Goal: Information Seeking & Learning: Check status

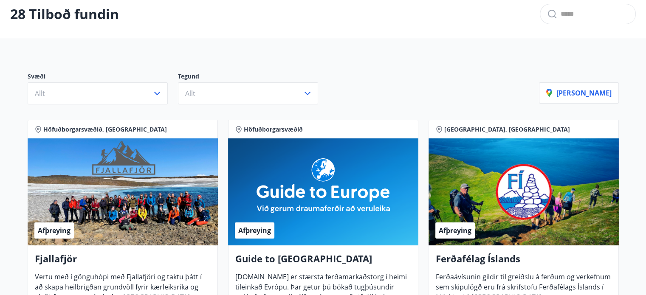
scroll to position [36, 0]
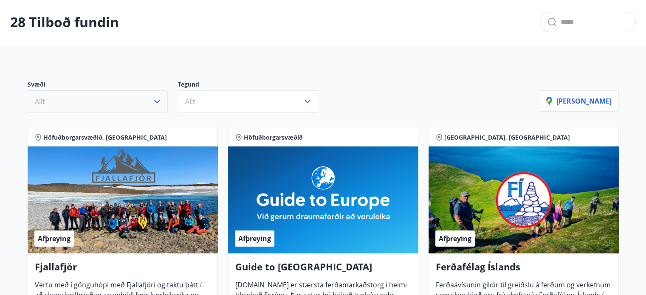
click at [157, 103] on icon "button" at bounding box center [157, 101] width 10 height 10
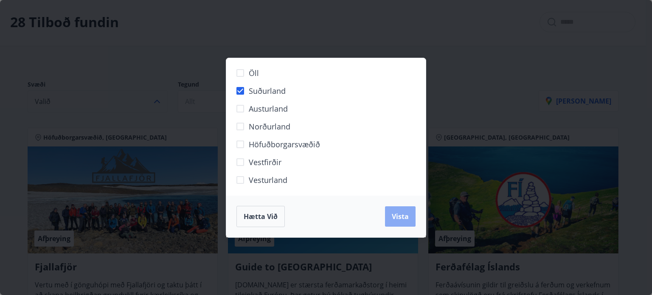
click at [398, 215] on span "Vista" at bounding box center [400, 216] width 17 height 9
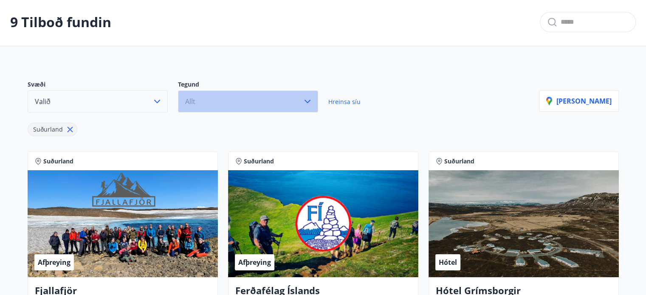
click at [308, 100] on icon "button" at bounding box center [307, 101] width 10 height 10
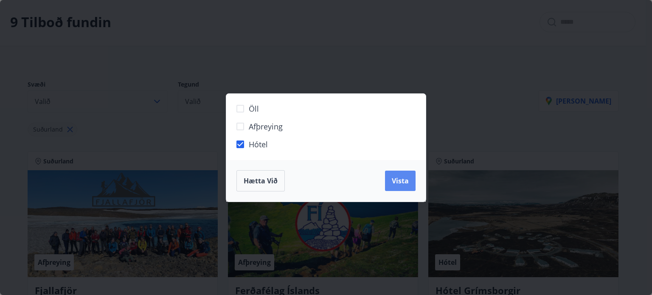
click at [401, 185] on span "Vista" at bounding box center [400, 180] width 17 height 9
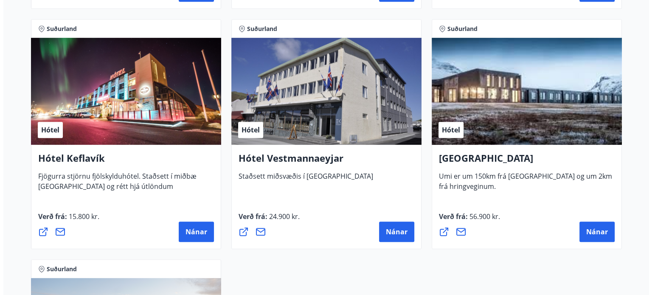
scroll to position [418, 0]
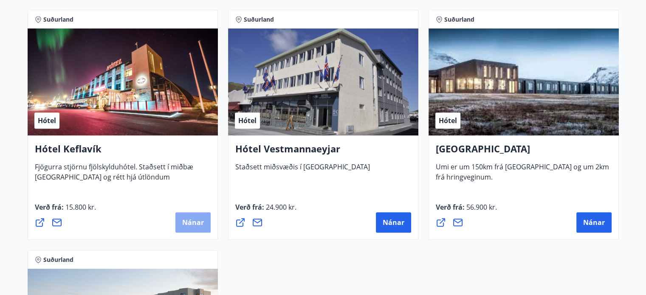
click at [195, 228] on button "Nánar" at bounding box center [192, 222] width 35 height 20
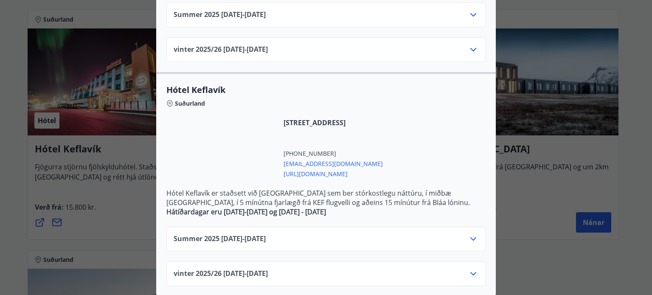
scroll to position [347, 0]
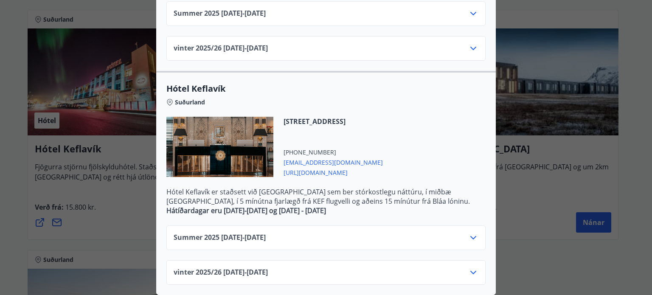
click at [472, 233] on icon at bounding box center [474, 238] width 10 height 10
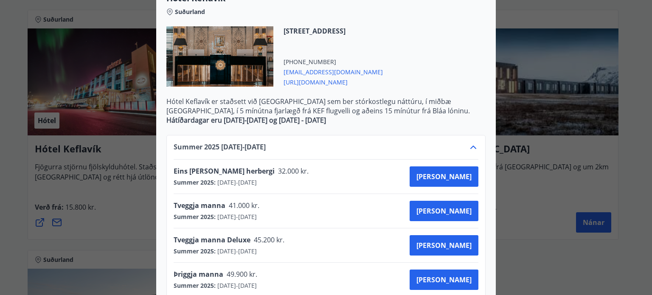
scroll to position [474, 0]
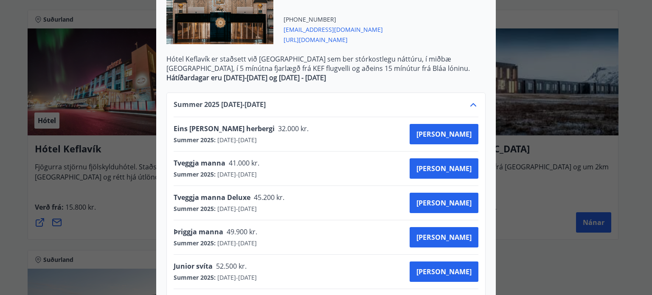
click at [471, 104] on icon at bounding box center [474, 104] width 6 height 3
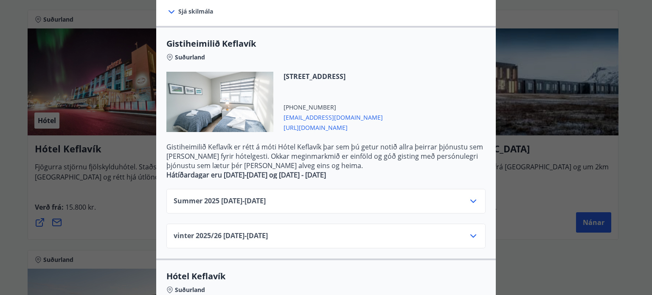
scroll to position [177, 0]
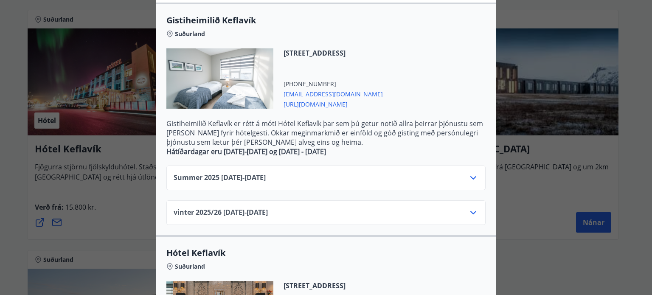
click at [469, 178] on icon at bounding box center [474, 178] width 10 height 10
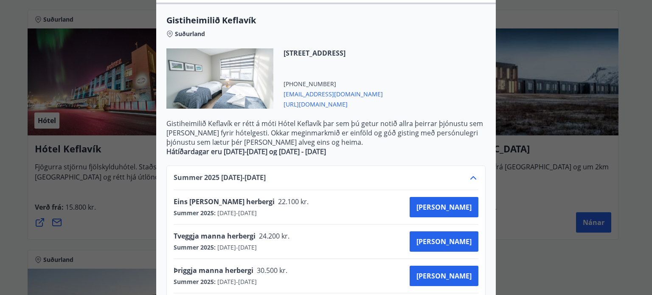
click at [469, 178] on icon at bounding box center [474, 178] width 10 height 10
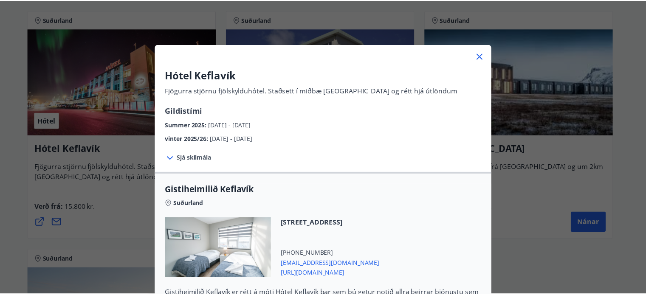
scroll to position [0, 0]
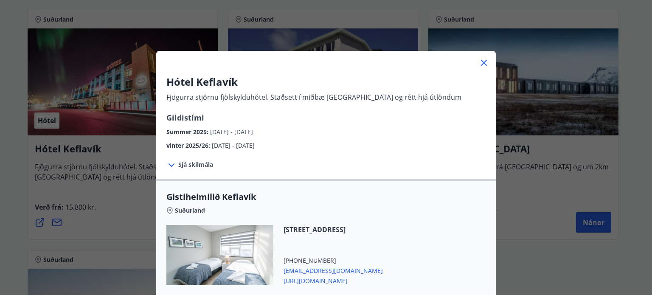
click at [482, 62] on icon at bounding box center [484, 63] width 6 height 6
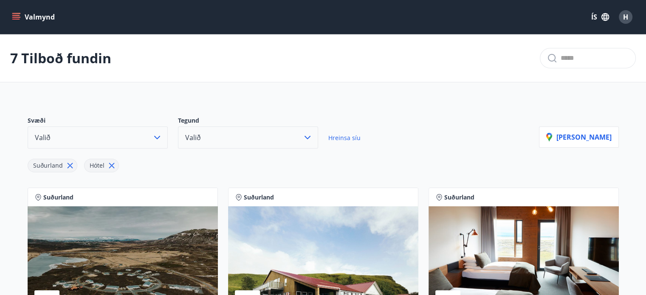
click at [18, 17] on icon "menu" at bounding box center [16, 17] width 9 height 1
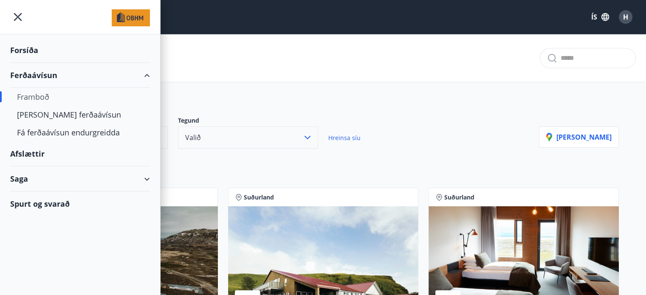
click at [146, 178] on div "Saga" at bounding box center [80, 179] width 140 height 25
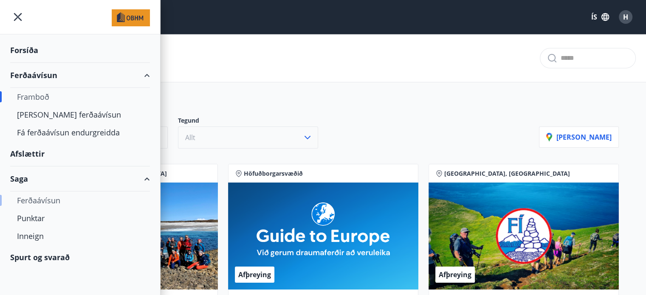
click at [50, 200] on div "Ferðaávísun" at bounding box center [80, 201] width 126 height 18
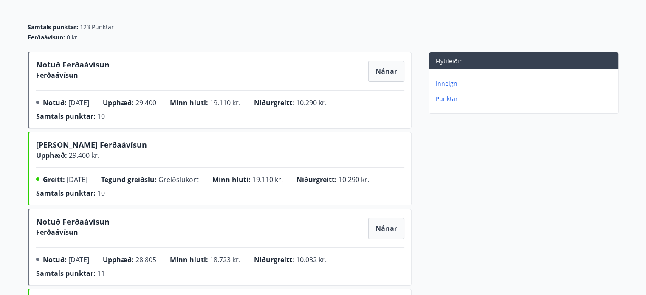
scroll to position [85, 0]
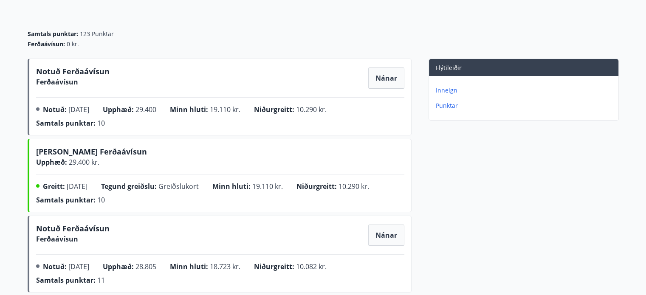
click at [380, 79] on span "Nánar" at bounding box center [387, 77] width 22 height 9
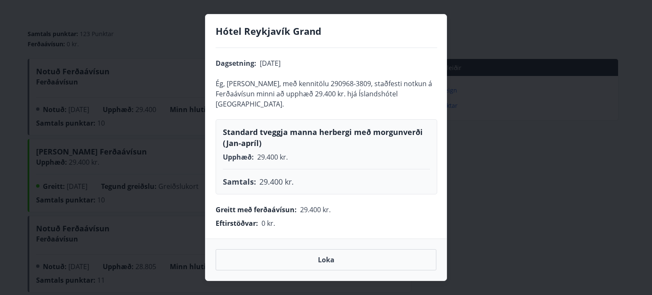
click at [330, 263] on span "Loka" at bounding box center [326, 259] width 17 height 9
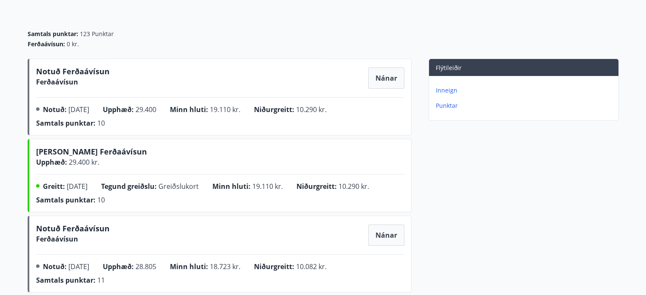
click at [384, 234] on span "Nánar" at bounding box center [387, 235] width 22 height 9
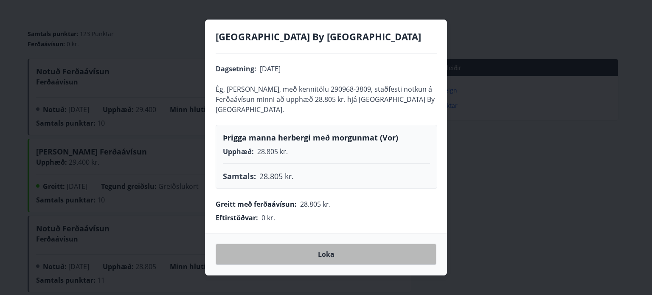
click at [325, 255] on span "Loka" at bounding box center [326, 254] width 17 height 9
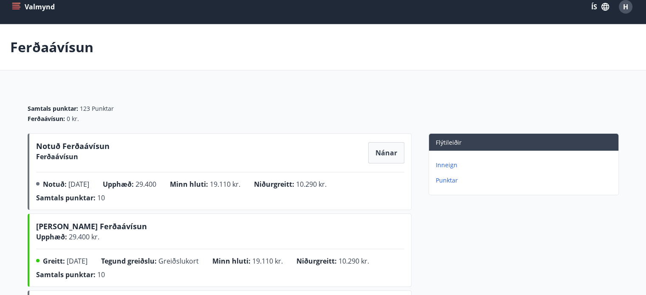
scroll to position [0, 0]
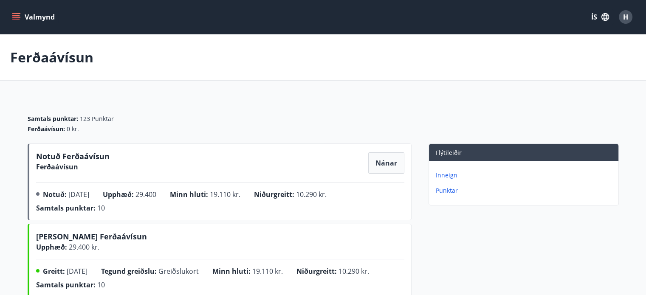
click at [448, 175] on p "Inneign" at bounding box center [525, 175] width 179 height 8
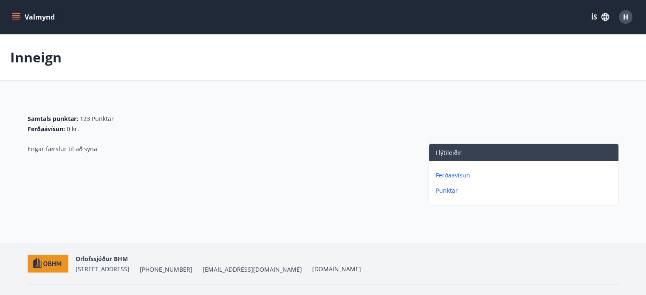
click at [446, 190] on p "Punktar" at bounding box center [525, 190] width 179 height 8
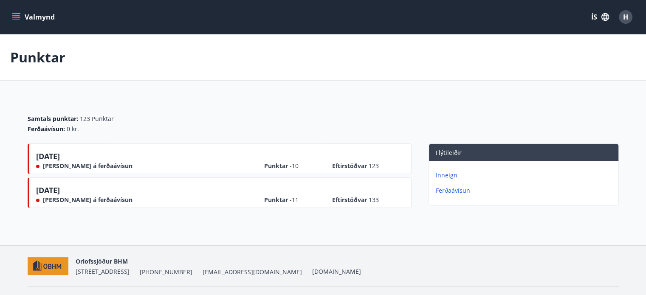
click at [20, 13] on icon "menu" at bounding box center [16, 17] width 8 height 8
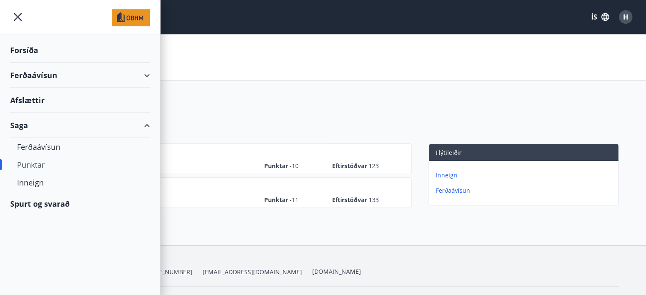
click at [31, 99] on div "Afslættir" at bounding box center [80, 100] width 140 height 25
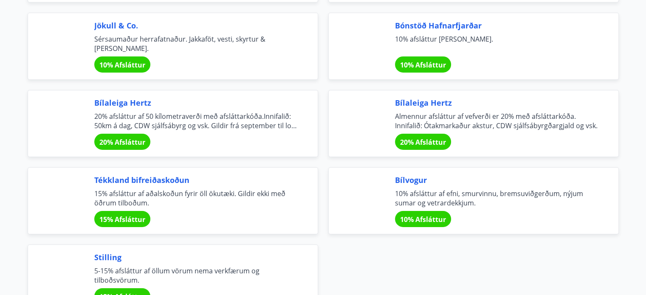
scroll to position [2846, 0]
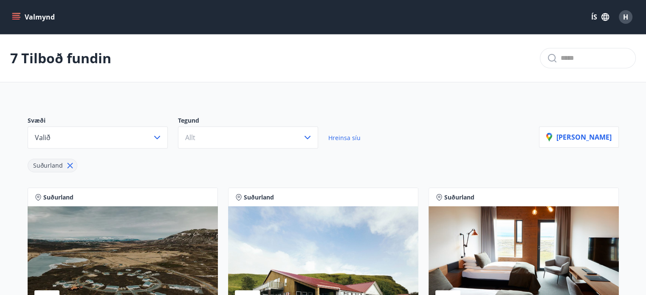
scroll to position [36, 0]
